Goal: Task Accomplishment & Management: Complete application form

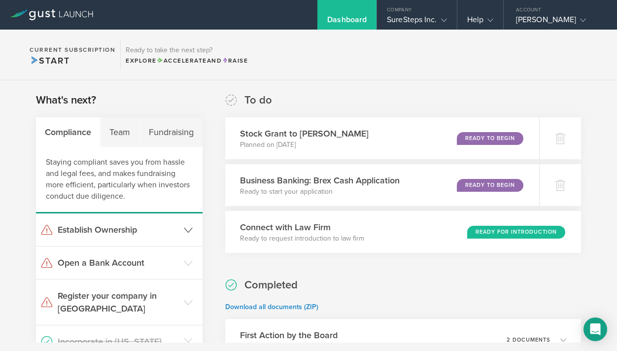
click at [188, 230] on icon at bounding box center [188, 230] width 9 height 9
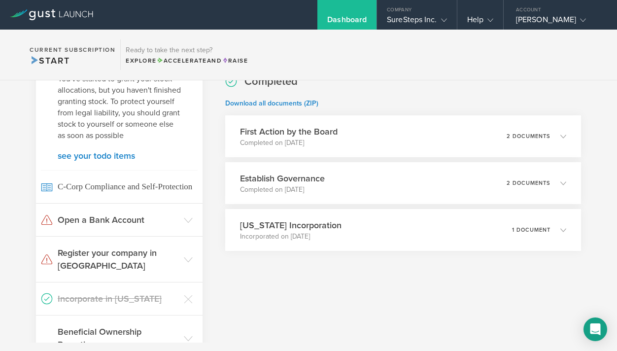
scroll to position [205, 0]
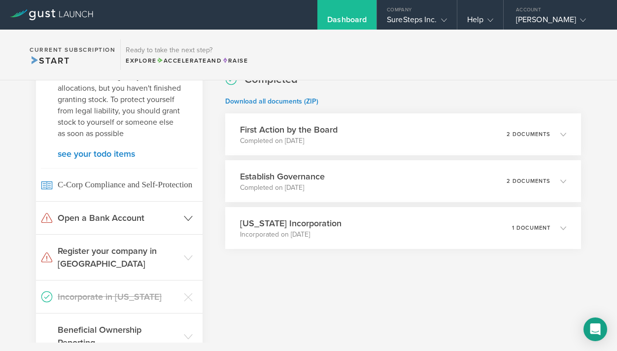
click at [115, 218] on h3 "Open a Bank Account" at bounding box center [118, 217] width 121 height 13
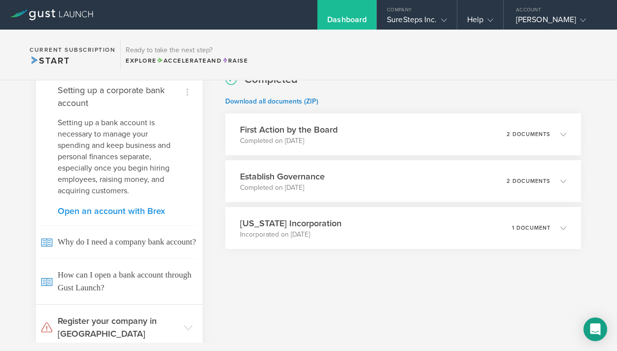
click at [110, 210] on link "Open an account with Brex" at bounding box center [119, 210] width 123 height 9
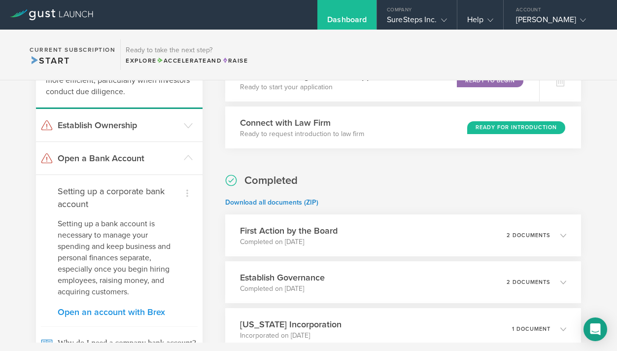
scroll to position [84, 0]
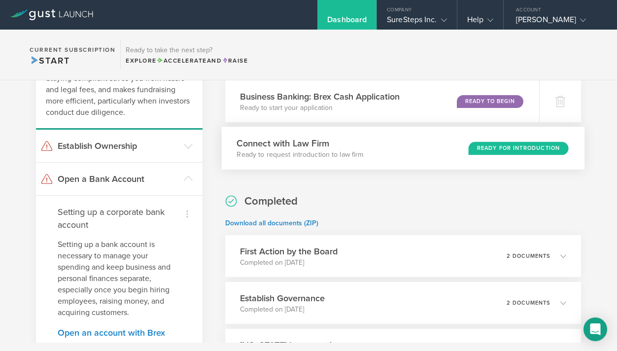
click at [502, 149] on div "Ready for Introduction" at bounding box center [518, 147] width 100 height 13
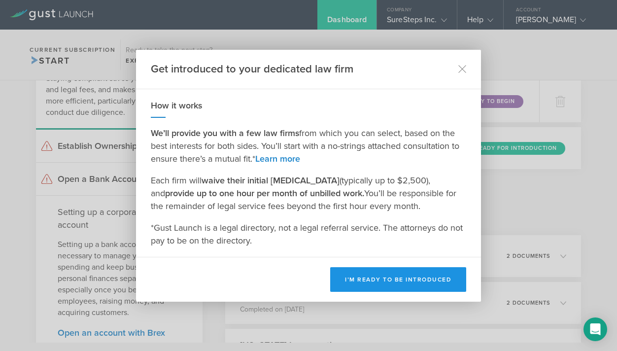
click at [369, 278] on button "I’m ready to be introduced" at bounding box center [398, 279] width 136 height 25
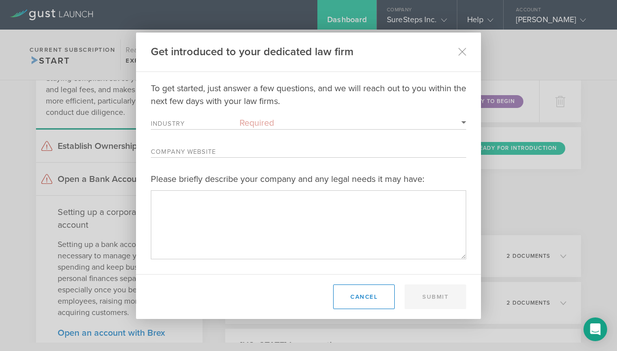
click at [250, 123] on select "Required 3D Printing Administrative Services Adtech Advanced Manufacturing Aero…" at bounding box center [352, 122] width 227 height 13
select select "energy"
click at [225, 153] on label "Company Website" at bounding box center [195, 153] width 89 height 8
click at [239, 153] on input "Company Website" at bounding box center [352, 150] width 227 height 13
type input "https://suresteps.io"
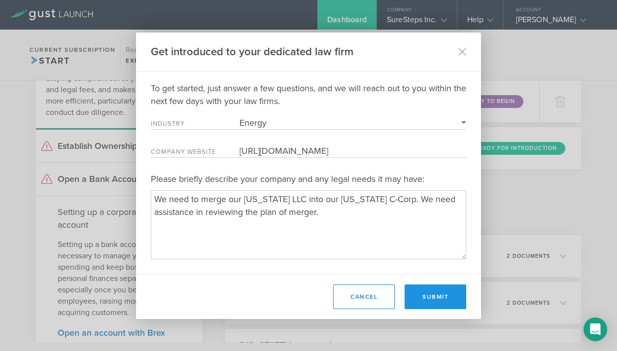
type textarea "We need to merge our Massachusetts LLC into our Delaware C-Corp. We need assist…"
click at [435, 296] on button "Submit" at bounding box center [435, 296] width 62 height 25
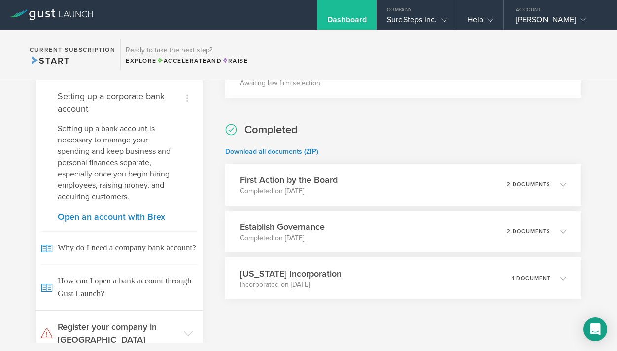
scroll to position [201, 0]
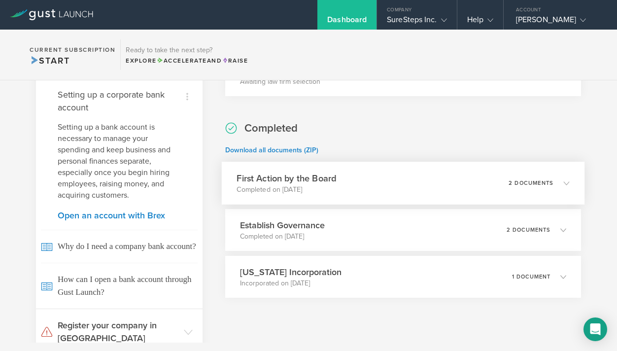
click at [536, 181] on p "2 documents" at bounding box center [530, 182] width 45 height 5
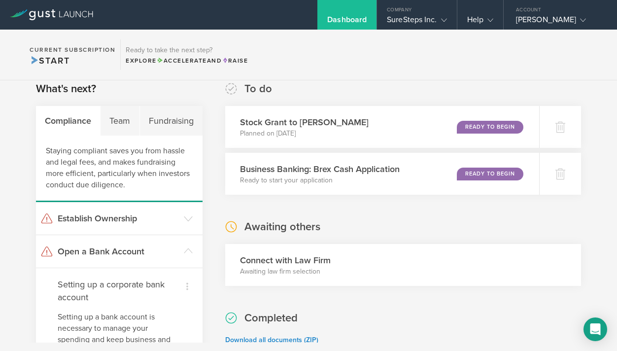
scroll to position [0, 0]
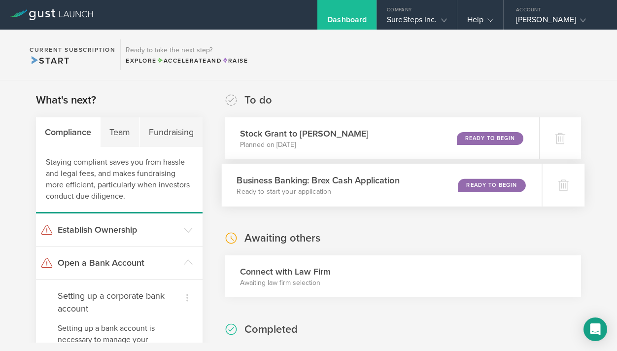
click at [465, 184] on div "Ready to Begin" at bounding box center [491, 184] width 67 height 13
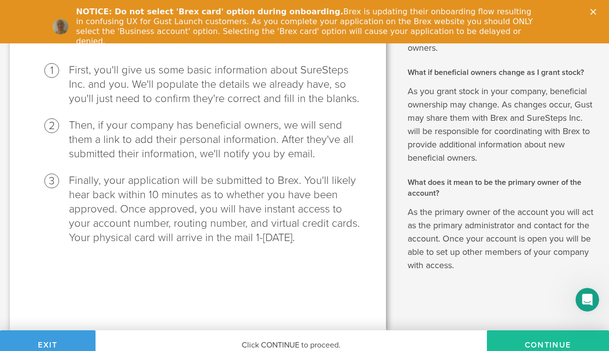
scroll to position [43, 0]
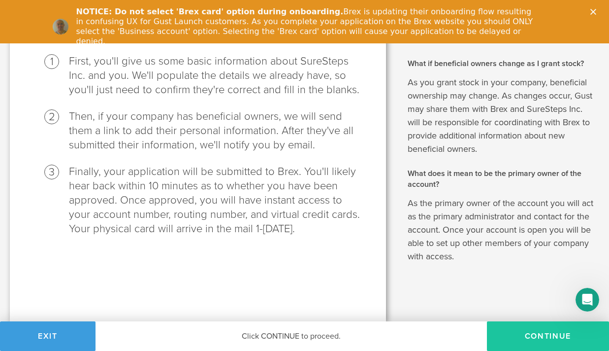
click at [541, 335] on button "Continue" at bounding box center [548, 336] width 122 height 30
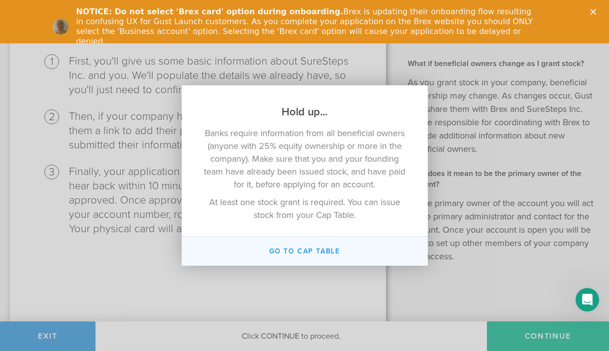
click at [330, 253] on button "Go To Cap Table" at bounding box center [305, 250] width 246 height 29
